Goal: Transaction & Acquisition: Purchase product/service

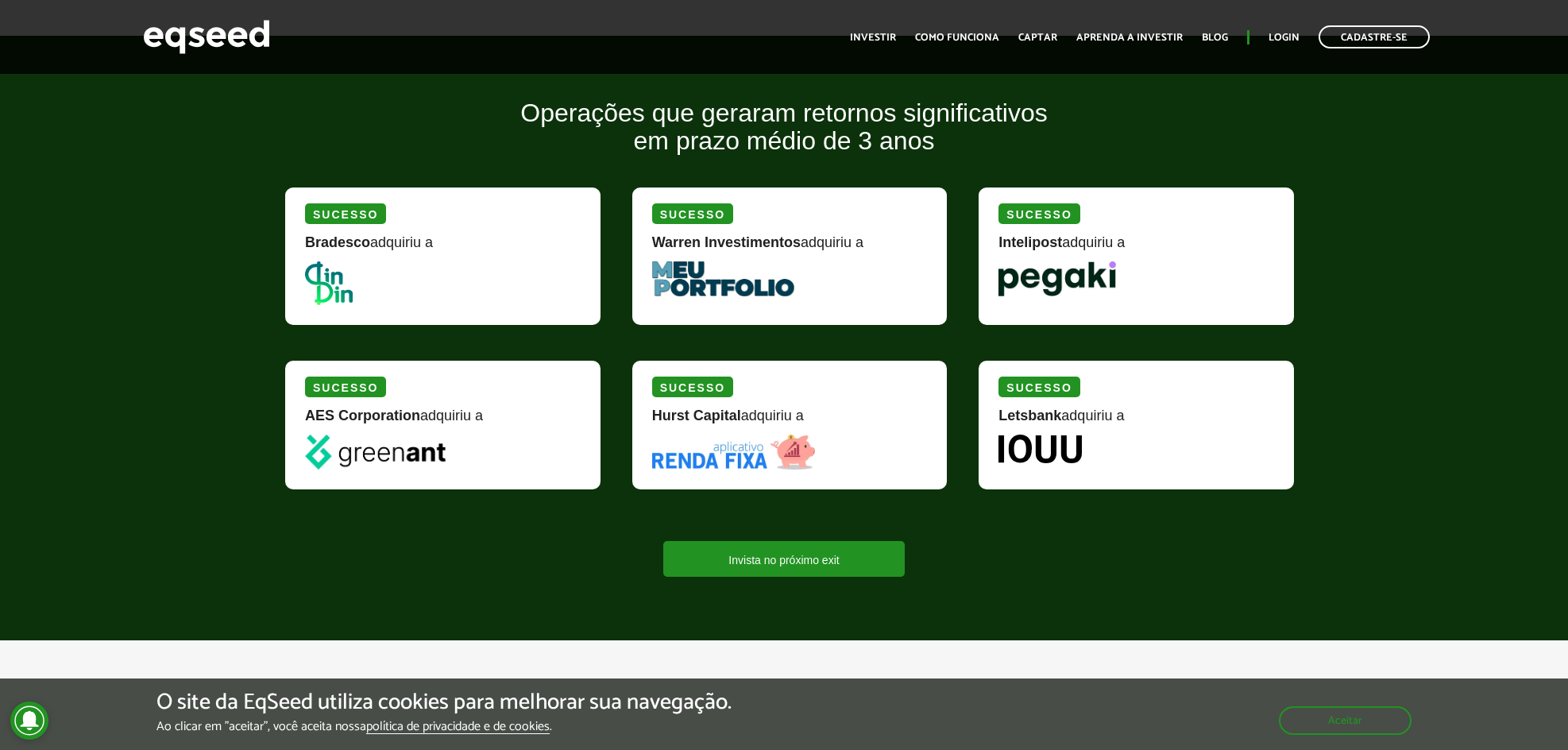
click at [719, 245] on strong "Warren Investimentos" at bounding box center [726, 243] width 148 height 16
click at [718, 277] on img at bounding box center [723, 279] width 143 height 35
click at [868, 559] on link "Invista no próximo exit" at bounding box center [784, 559] width 240 height 36
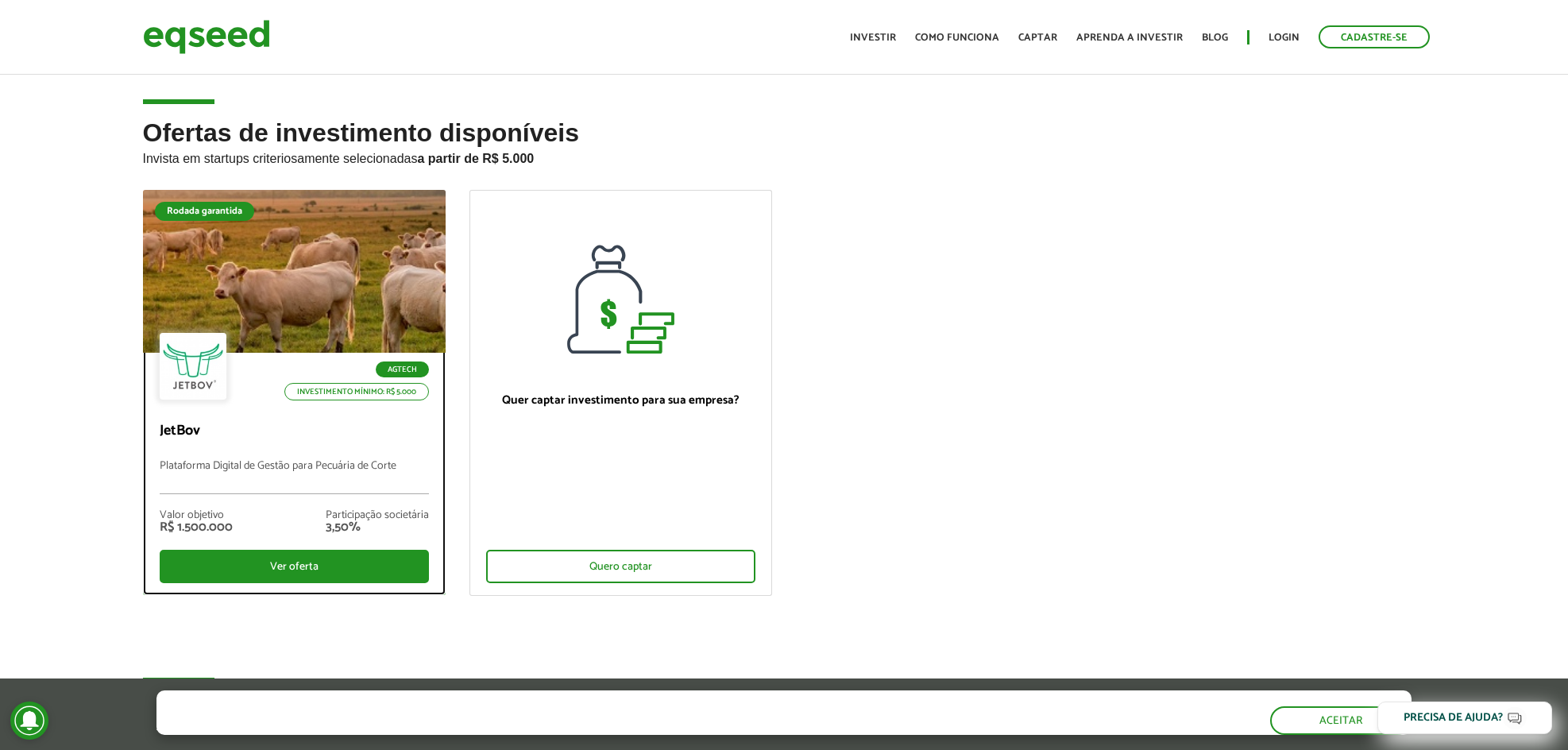
click at [302, 409] on div "Agtech Investimento mínimo: R$ 5.000 JetBov Plataforma Digital de Gestão para P…" at bounding box center [294, 473] width 302 height 242
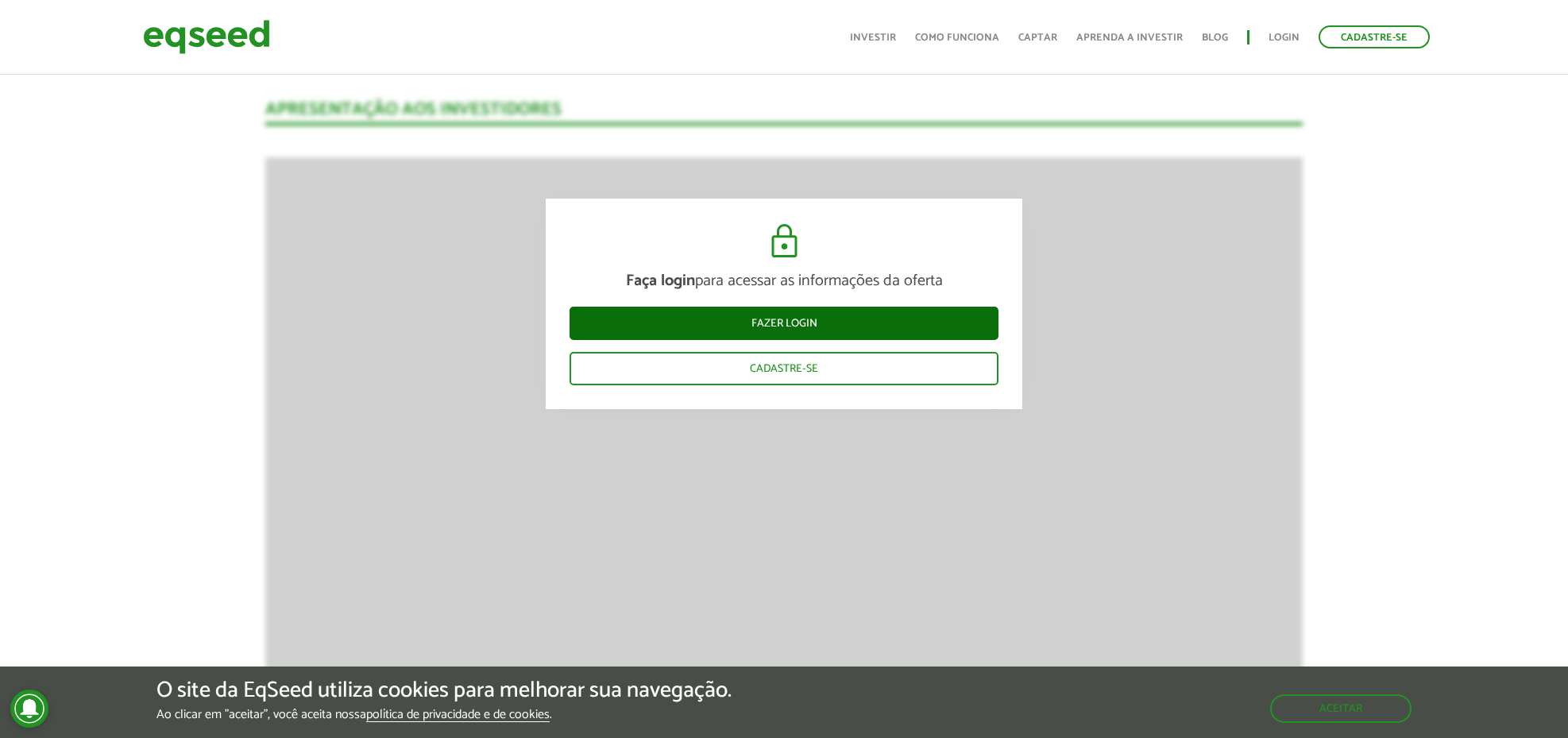
scroll to position [2319, 0]
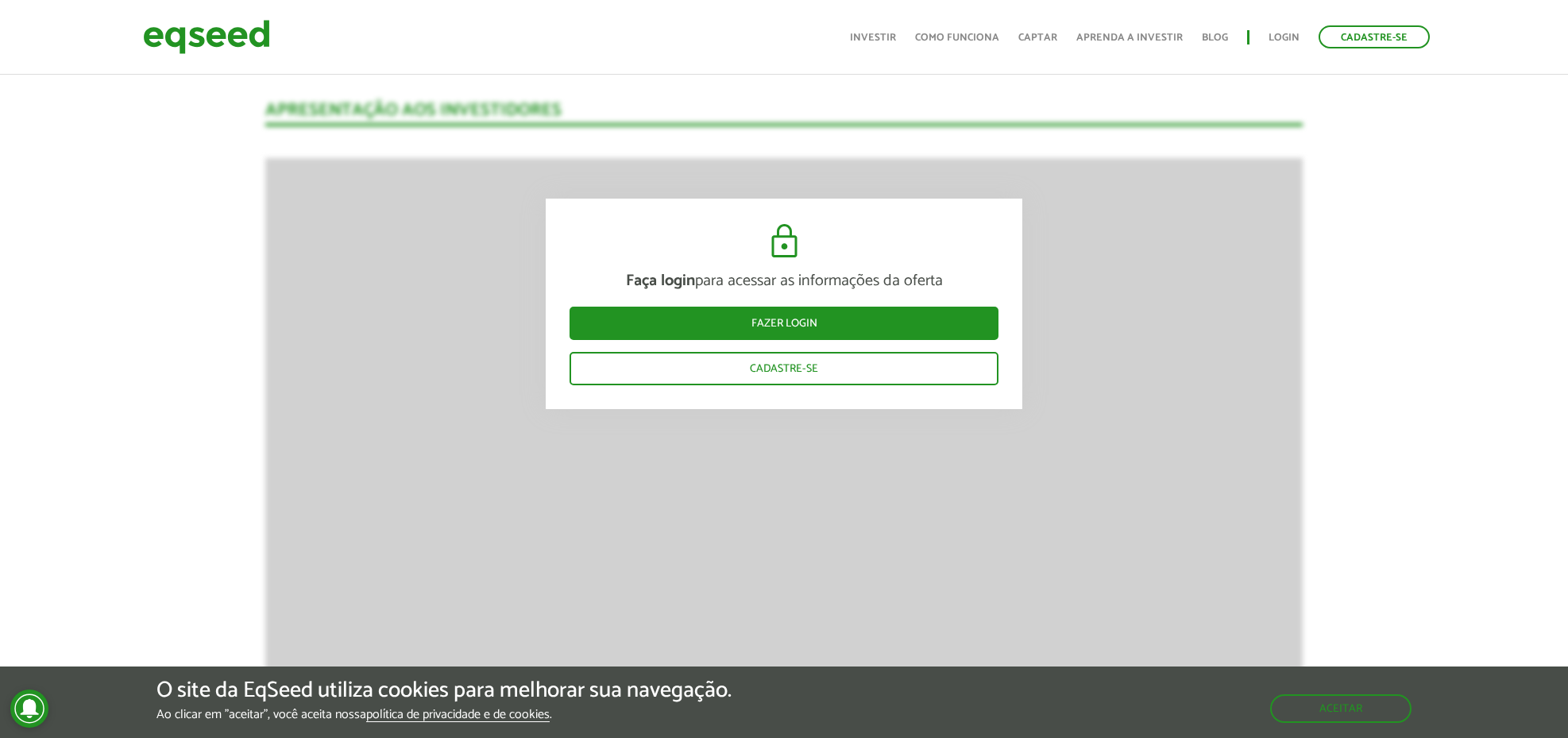
click at [296, 398] on article "Novidades Análise da Oferta 1 Faça login para acessar as informações da oferta …" at bounding box center [784, 666] width 1038 height 3590
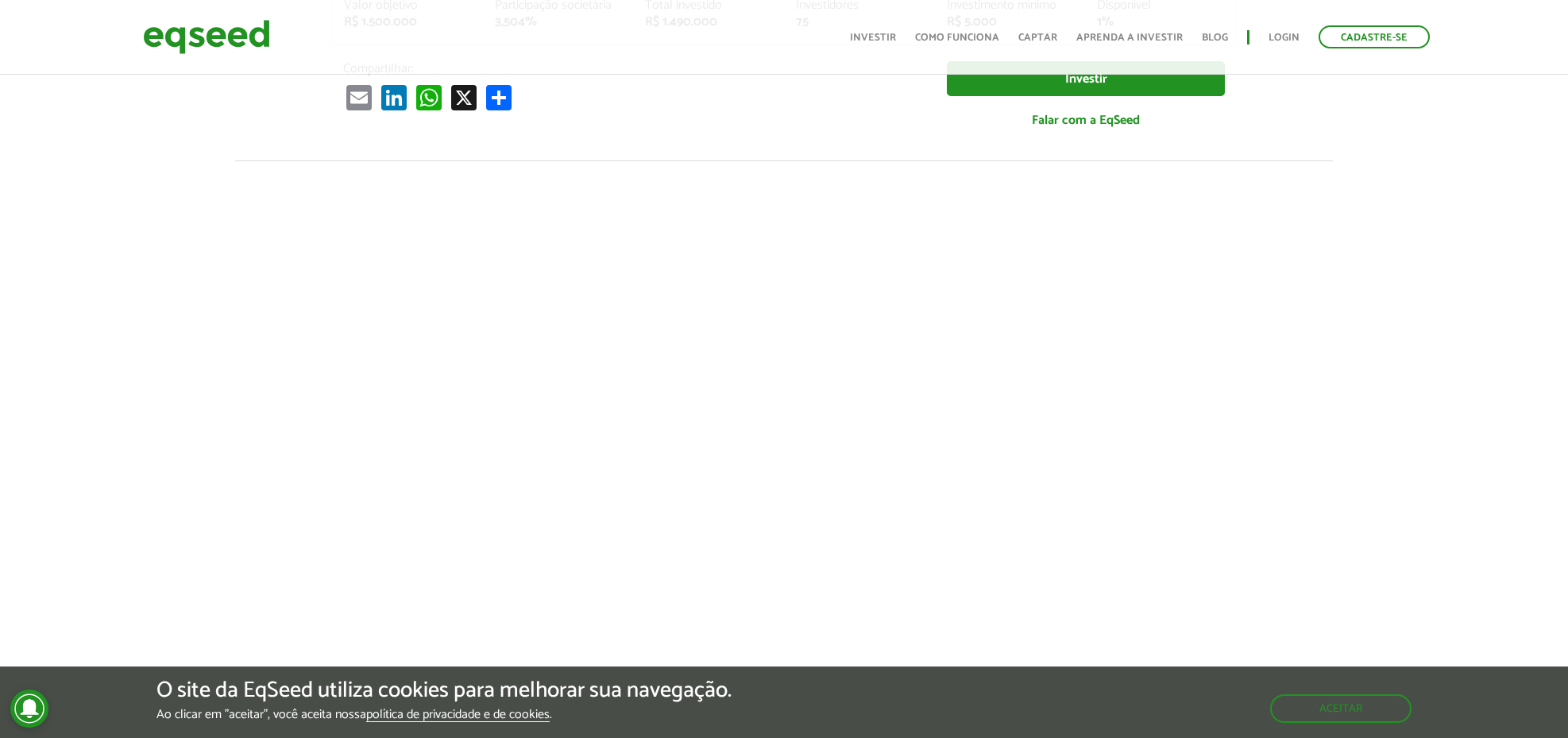
scroll to position [421, 0]
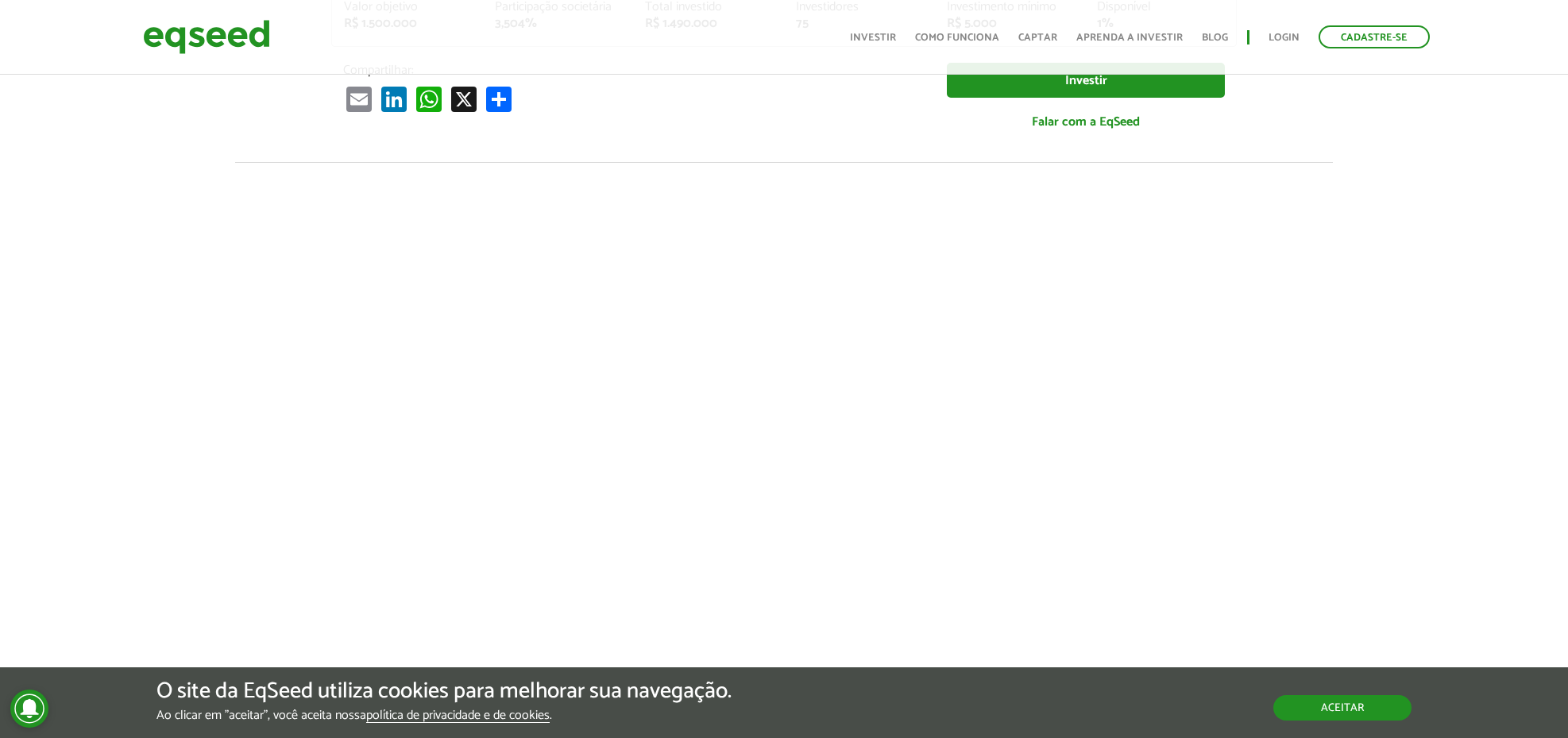
click at [1334, 698] on button "Aceitar" at bounding box center [1342, 708] width 139 height 25
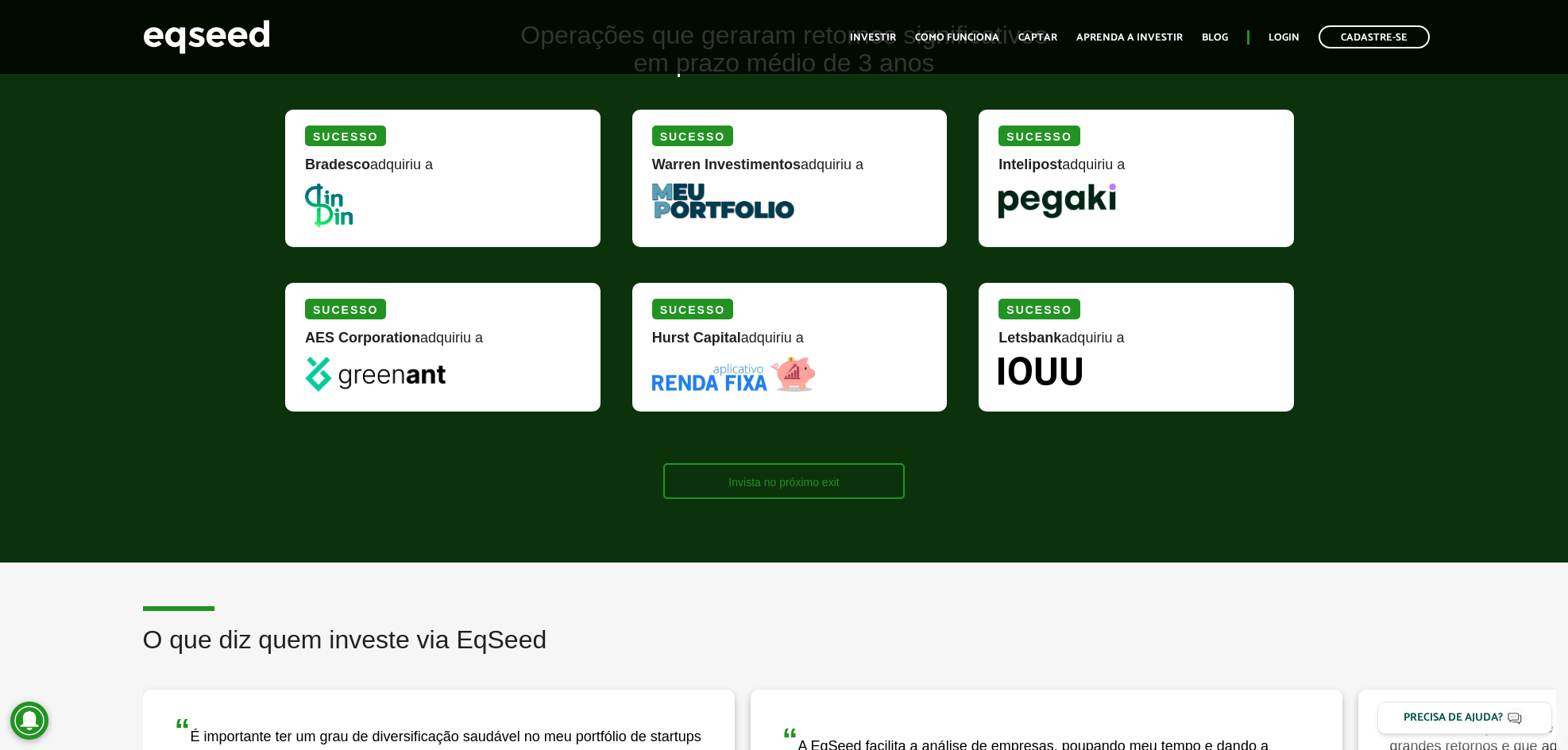
scroll to position [1907, 0]
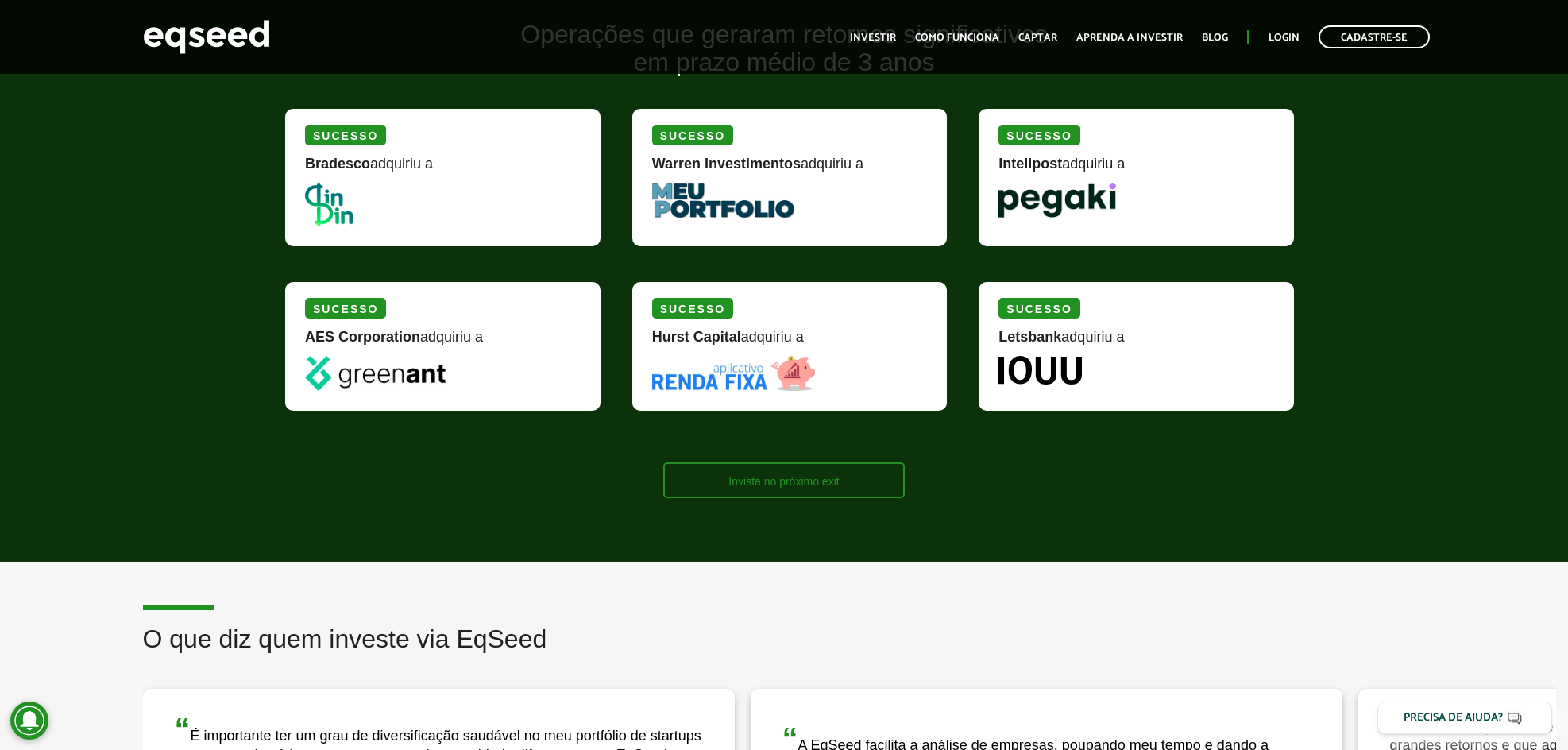
click at [778, 489] on link "Invista no próximo exit" at bounding box center [784, 480] width 240 height 36
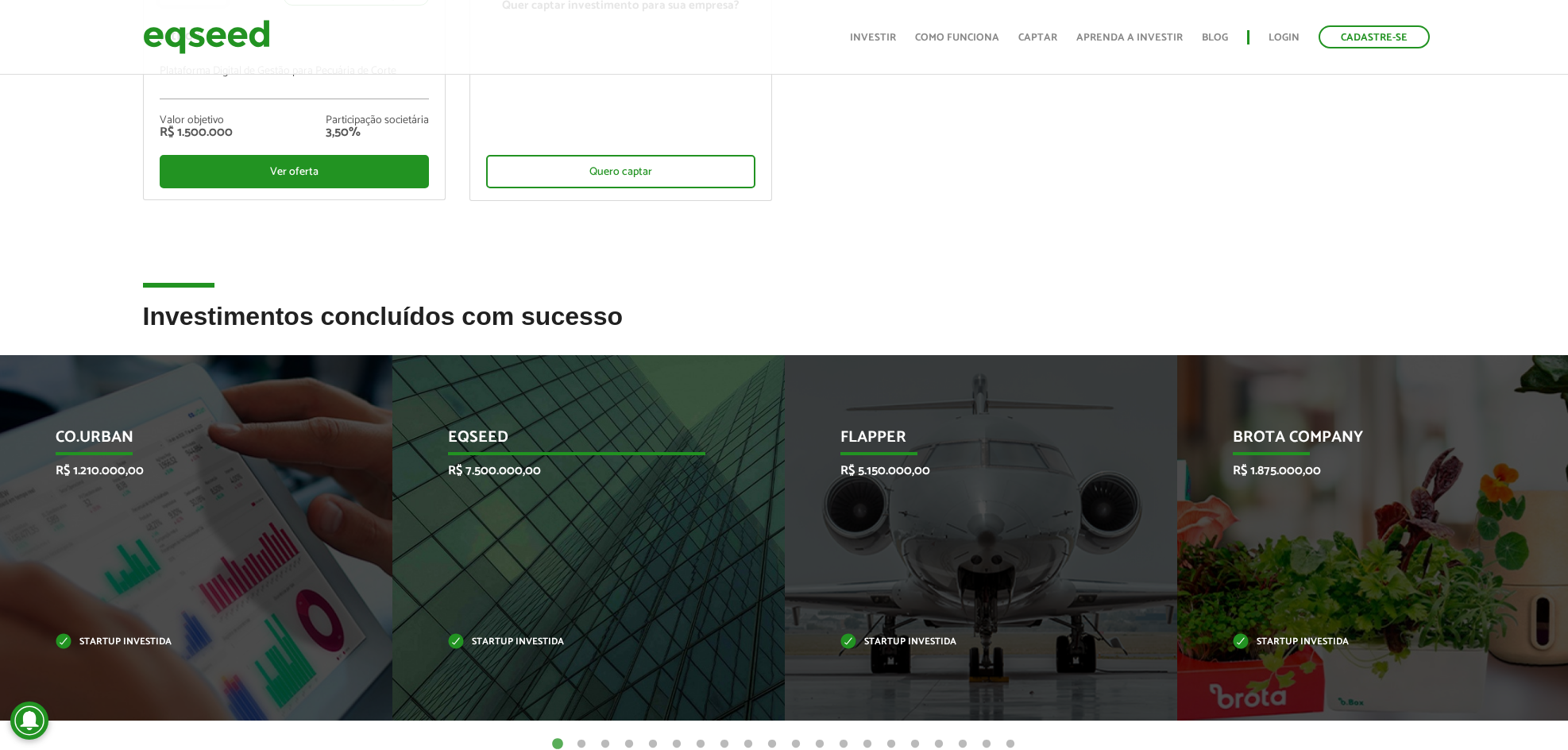
scroll to position [396, 0]
click at [508, 457] on div "EqSeed R$ 7.500.000,00 Startup investida" at bounding box center [577, 537] width 368 height 366
click at [508, 485] on div "EqSeed R$ 7.500.000,00 Startup investida" at bounding box center [577, 537] width 368 height 366
drag, startPoint x: 534, startPoint y: 638, endPoint x: 540, endPoint y: 609, distance: 29.6
click at [534, 637] on p "Startup investida" at bounding box center [577, 641] width 258 height 9
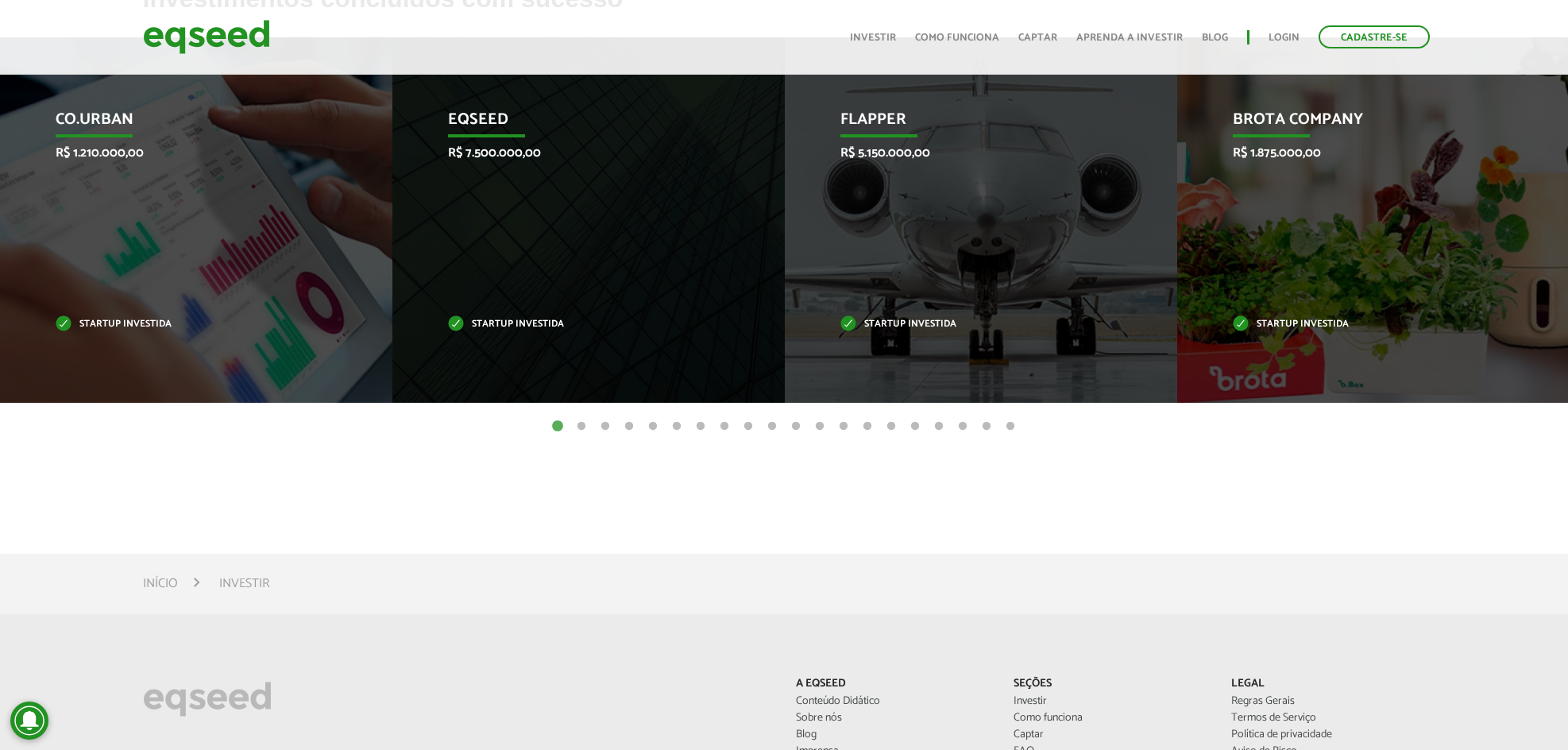
scroll to position [714, 0]
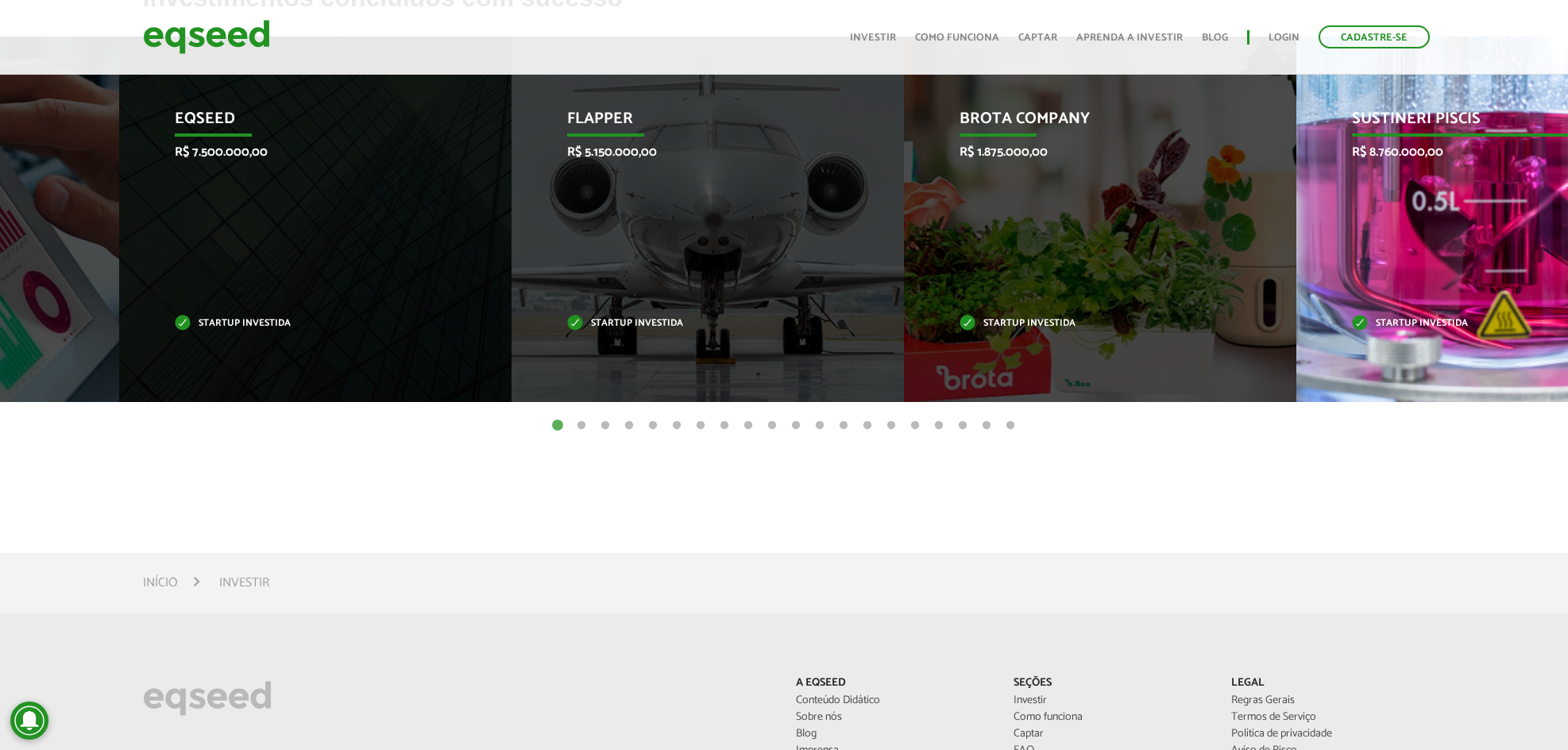
drag, startPoint x: 830, startPoint y: 303, endPoint x: 553, endPoint y: 325, distance: 277.9
click at [512, 326] on div "Flapper R$ 5.150.000,00 Startup investida" at bounding box center [696, 219] width 368 height 366
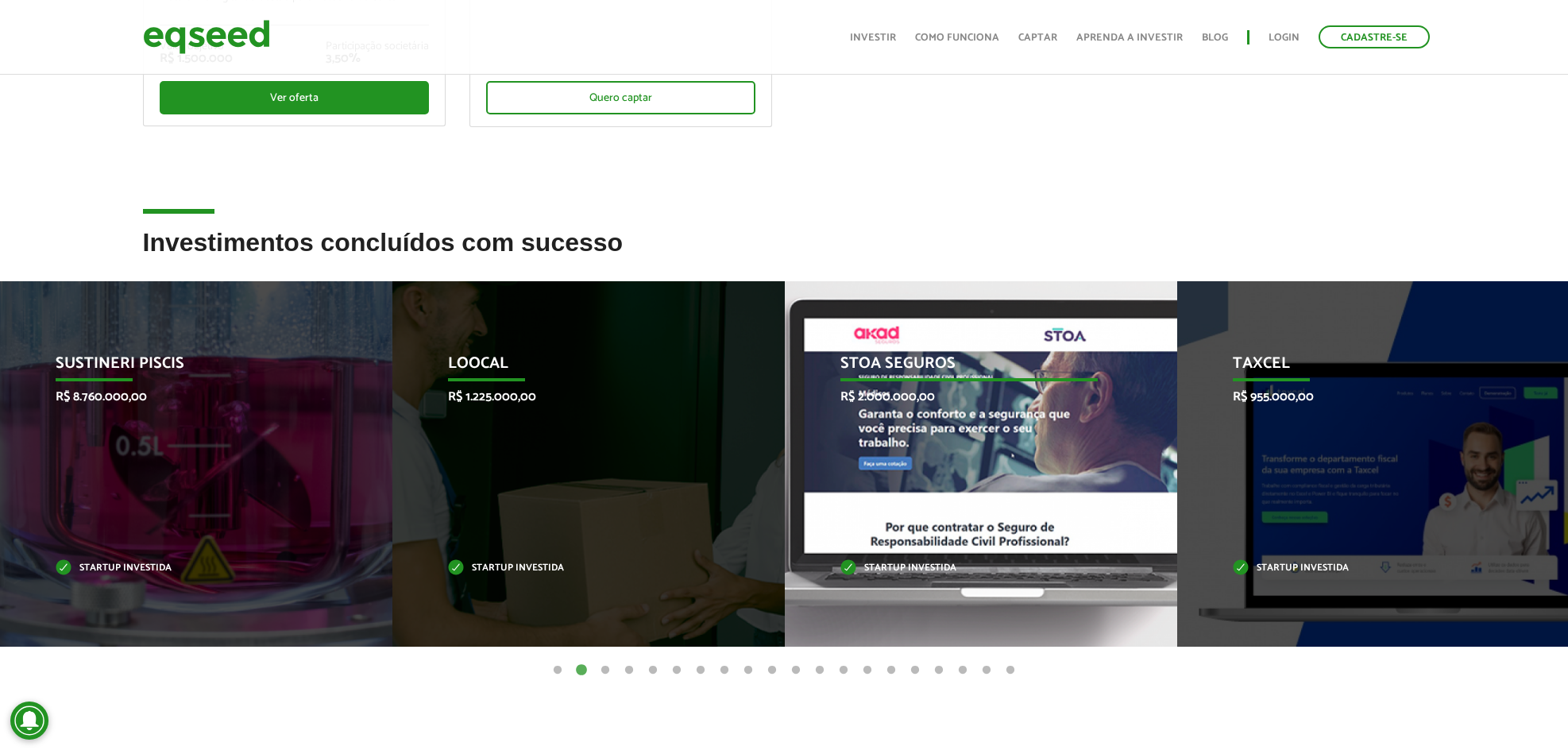
drag, startPoint x: 1158, startPoint y: 395, endPoint x: 719, endPoint y: 364, distance: 440.1
click at [784, 368] on li "STOA Seguros R$ 2.000.000,00 Startup investida" at bounding box center [980, 464] width 393 height 366
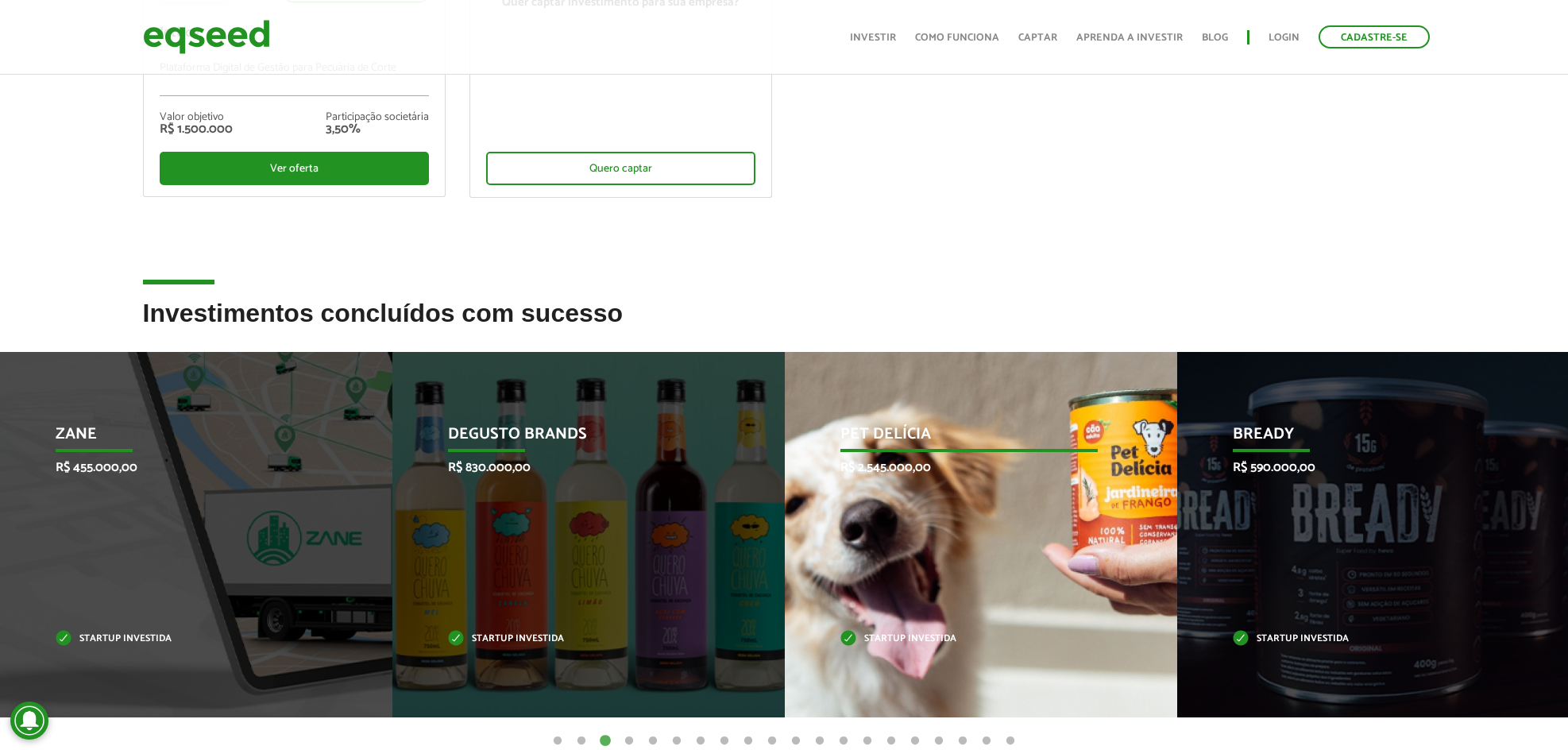
scroll to position [398, 0]
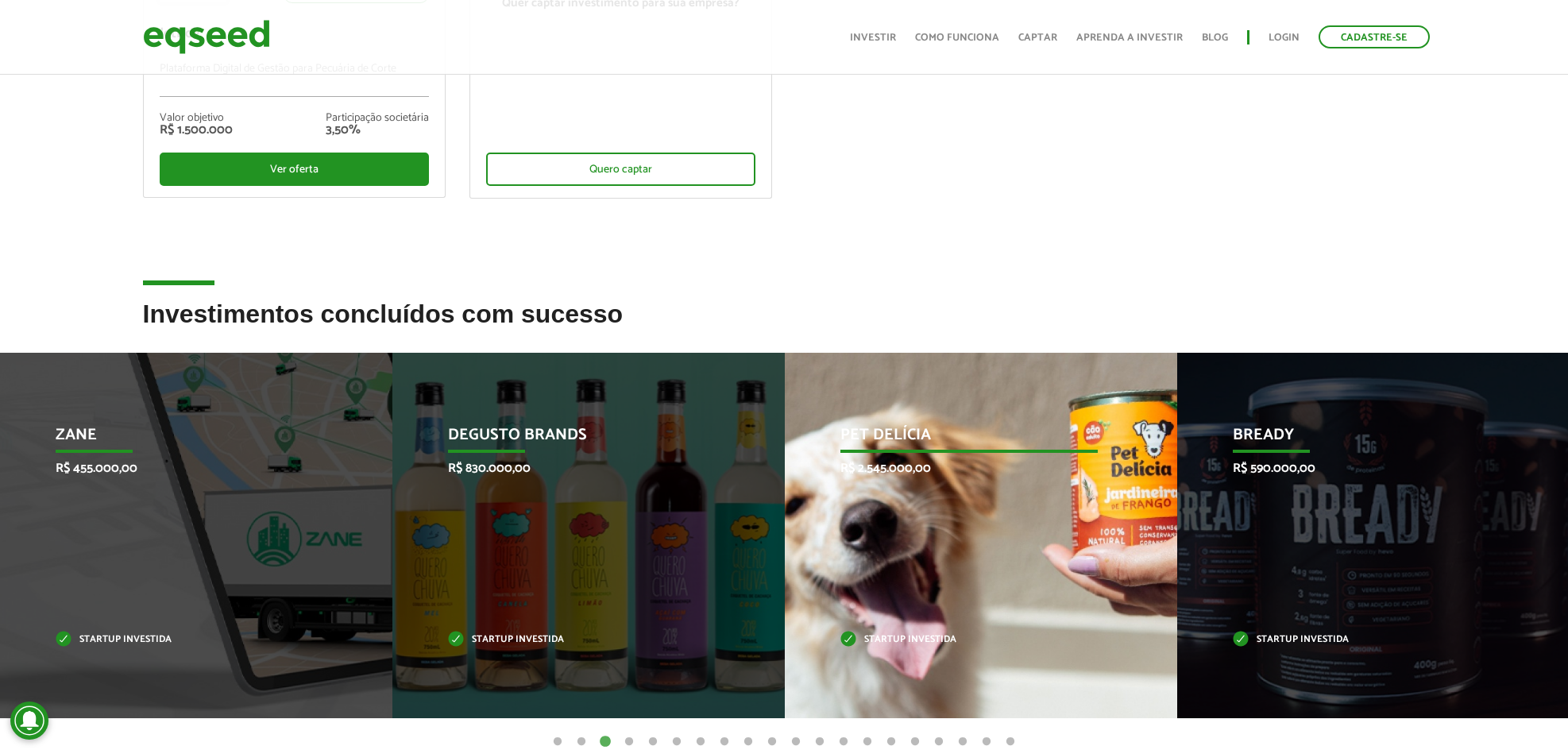
click at [1032, 503] on div "Pet Delícia R$ 2.545.000,00 Startup investida" at bounding box center [969, 536] width 368 height 366
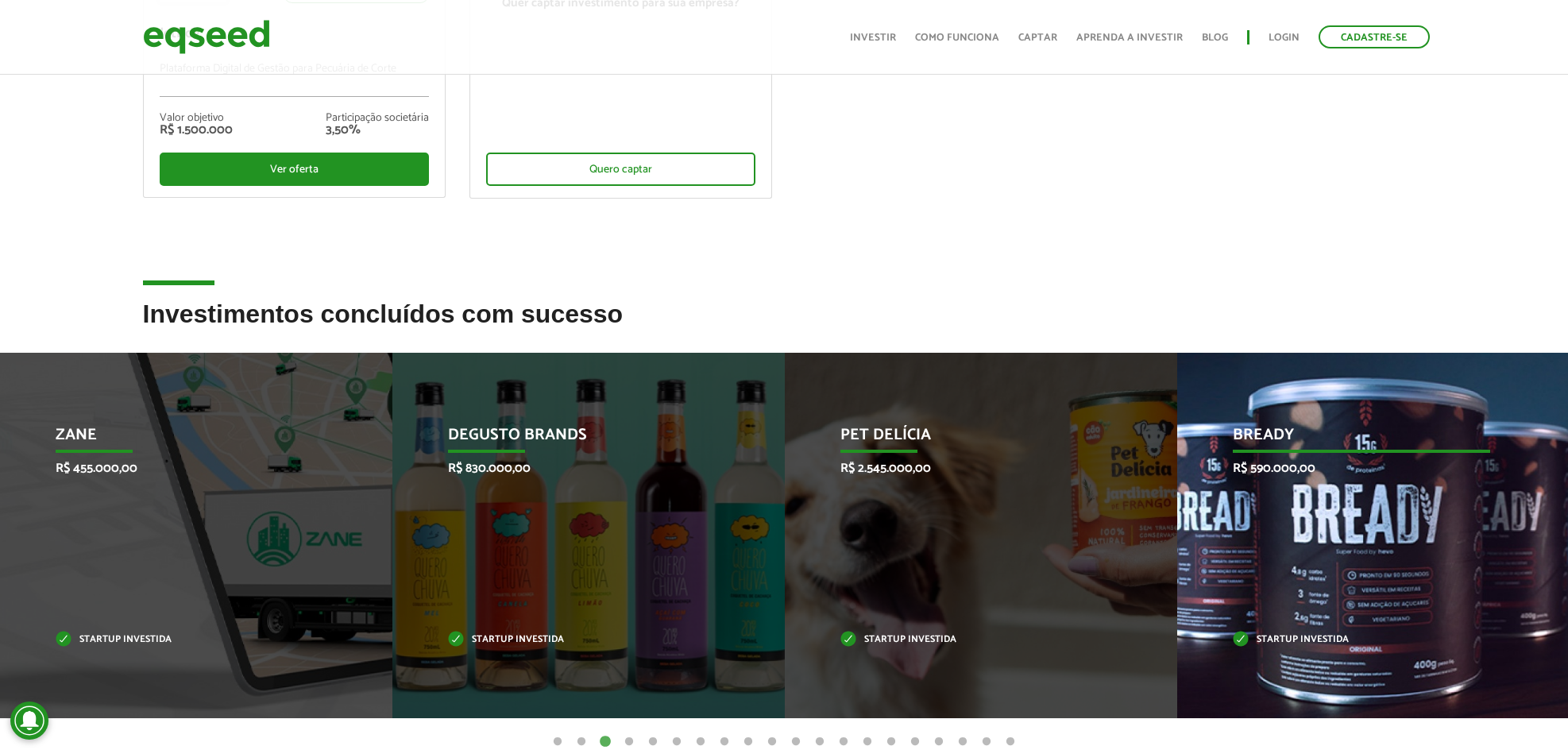
drag, startPoint x: 1289, startPoint y: 425, endPoint x: 752, endPoint y: 428, distance: 537.0
click at [1233, 429] on p "Bready" at bounding box center [1362, 440] width 258 height 27
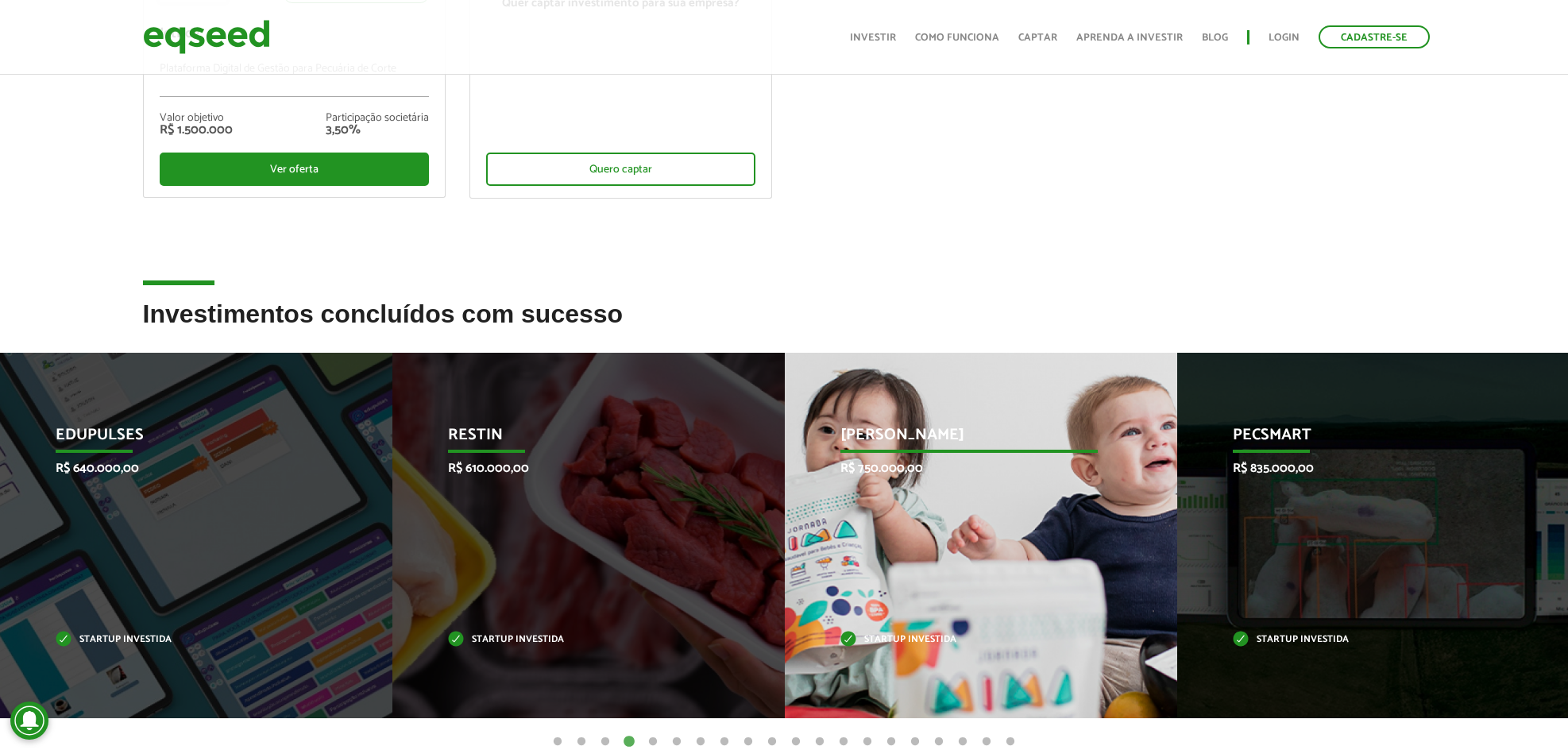
click at [916, 474] on p "R$ 750.000,00" at bounding box center [970, 469] width 258 height 16
